Goal: Use online tool/utility: Utilize a website feature to perform a specific function

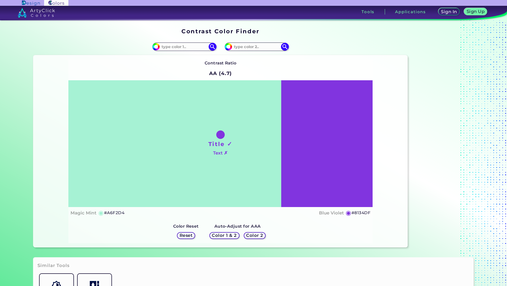
click at [217, 144] on h1 "Title ✓" at bounding box center [220, 144] width 24 height 8
click at [219, 153] on h4 "Text ✗" at bounding box center [220, 153] width 15 height 8
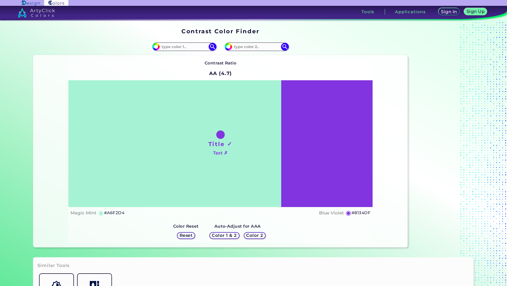
click at [220, 153] on h4 "Text ✗" at bounding box center [220, 153] width 15 height 8
click at [217, 141] on h1 "Title ✓" at bounding box center [220, 144] width 24 height 8
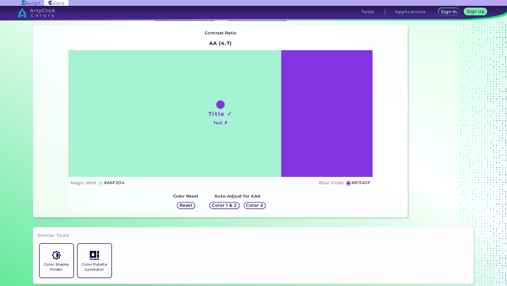
click at [244, 157] on div "Title ✓ Text ✗" at bounding box center [220, 113] width 304 height 127
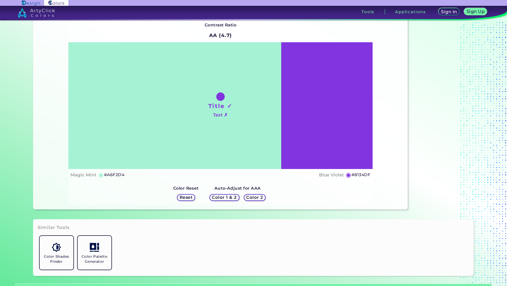
scroll to position [0, 0]
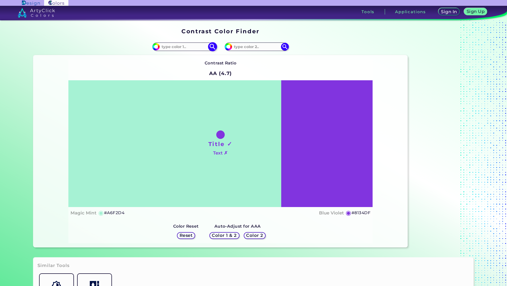
click at [201, 47] on input at bounding box center [184, 46] width 49 height 7
click at [156, 46] on input "#a6f2d4" at bounding box center [155, 46] width 7 height 7
click at [224, 178] on div "Title ✓ Text ✗" at bounding box center [220, 143] width 304 height 127
type input "#c01c28"
type input "#C01C28"
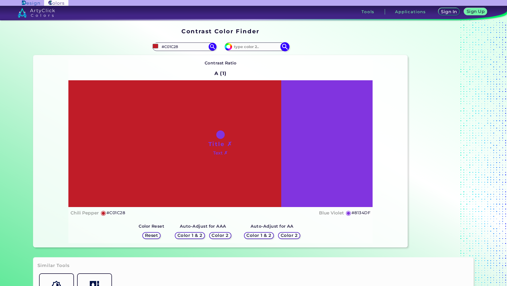
click at [285, 46] on img at bounding box center [284, 46] width 9 height 9
click at [269, 48] on input at bounding box center [256, 46] width 49 height 7
click at [286, 45] on img at bounding box center [284, 46] width 9 height 9
click at [154, 47] on input "#c01c28" at bounding box center [155, 46] width 7 height 7
type input "#8ff0a4"
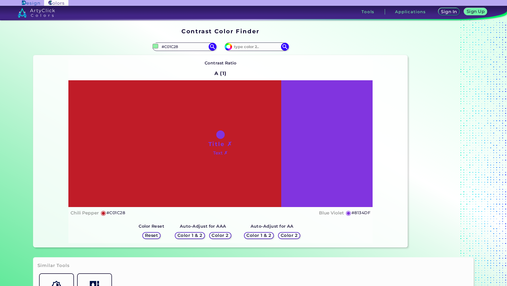
type input "#8FF0A4"
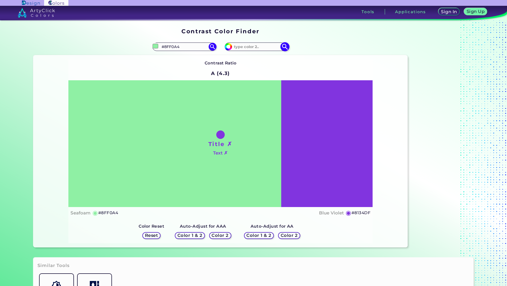
click at [271, 49] on input at bounding box center [256, 46] width 49 height 7
click at [230, 49] on img at bounding box center [228, 47] width 8 height 8
click at [229, 46] on input "#8134df" at bounding box center [227, 46] width 7 height 7
type input "#986a44"
type input "#986A44"
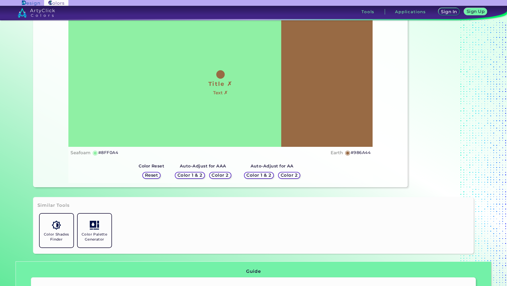
scroll to position [90, 0]
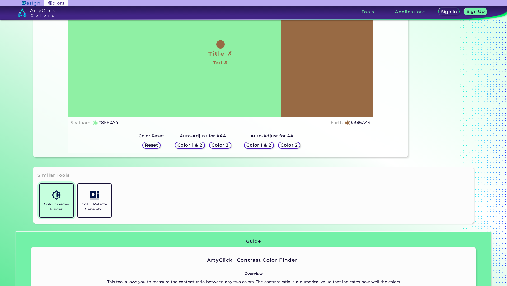
click at [54, 206] on h5 "Color Shades Finder" at bounding box center [57, 207] width 30 height 10
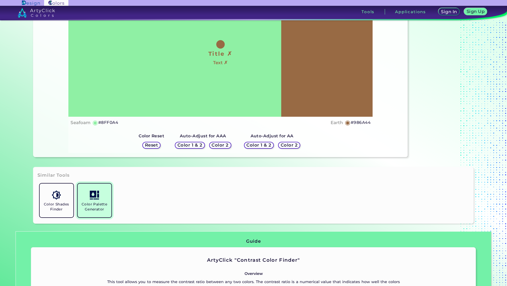
click at [90, 197] on img at bounding box center [94, 194] width 9 height 9
